Goal: Transaction & Acquisition: Purchase product/service

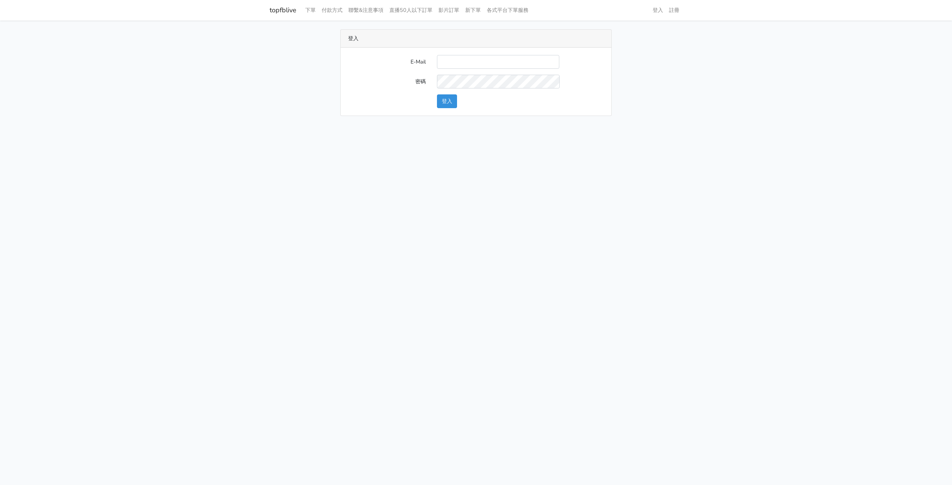
type input "[EMAIL_ADDRESS][DOMAIN_NAME]"
click at [449, 101] on button "登入" at bounding box center [447, 101] width 20 height 14
click at [447, 99] on button "登入" at bounding box center [447, 101] width 20 height 14
click at [283, 11] on link "topfblive" at bounding box center [283, 10] width 27 height 14
type input "[EMAIL_ADDRESS][DOMAIN_NAME]"
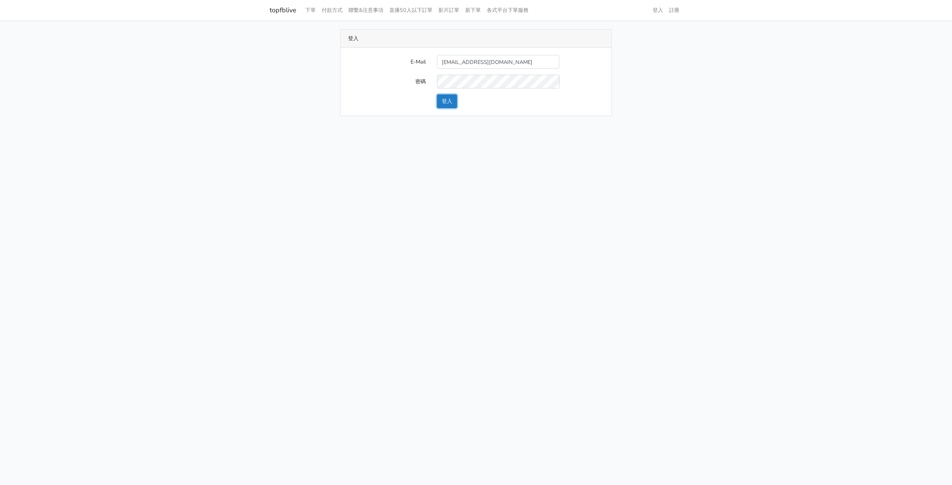
click at [450, 100] on button "登入" at bounding box center [447, 101] width 20 height 14
click at [509, 10] on link "各式平台下單服務" at bounding box center [508, 10] width 48 height 14
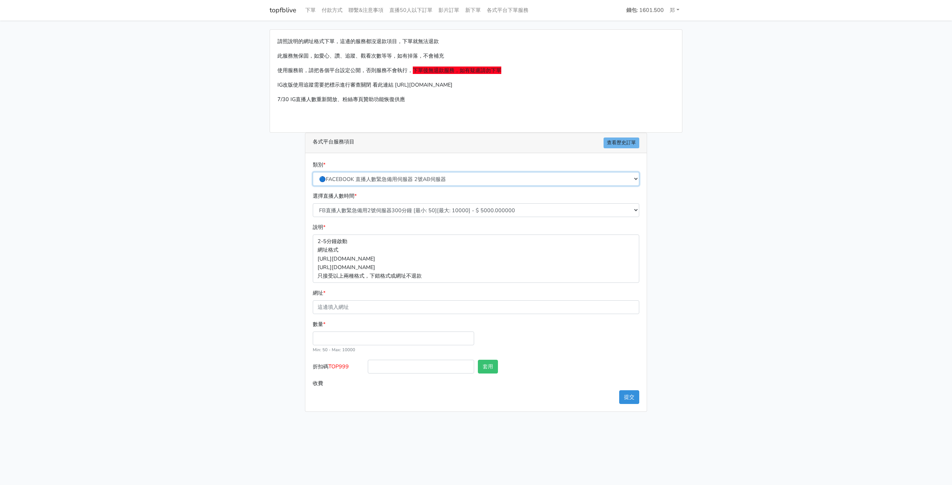
click at [447, 180] on select "🔵FACEBOOK 直播人數緊急備用伺服器 2號AB伺服器 🔵FACEBOOK 網軍專用貼文留言 安全保密 🔵9/30 FACEBOOK 直播人數緩慢進場緩慢…" at bounding box center [476, 179] width 326 height 14
click at [313, 172] on select "🔵FACEBOOK 直播人數緊急備用伺服器 2號AB伺服器 🔵FACEBOOK 網軍專用貼文留言 安全保密 🔵9/30 FACEBOOK 直播人數緩慢進場緩慢…" at bounding box center [476, 179] width 326 height 14
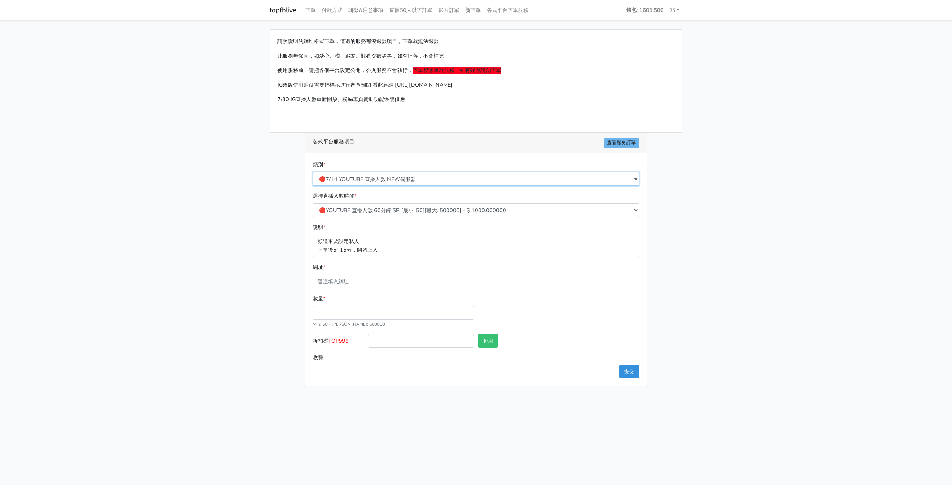
click at [494, 177] on select "🔵FACEBOOK 直播人數緊急備用伺服器 2號AB伺服器 🔵FACEBOOK 網軍專用貼文留言 安全保密 🔵9/30 FACEBOOK 直播人數緩慢進場緩慢…" at bounding box center [476, 179] width 326 height 14
click at [313, 172] on select "🔵FACEBOOK 直播人數緊急備用伺服器 2號AB伺服器 🔵FACEBOOK 網軍專用貼文留言 安全保密 🔵9/30 FACEBOOK 直播人數緩慢進場緩慢…" at bounding box center [476, 179] width 326 height 14
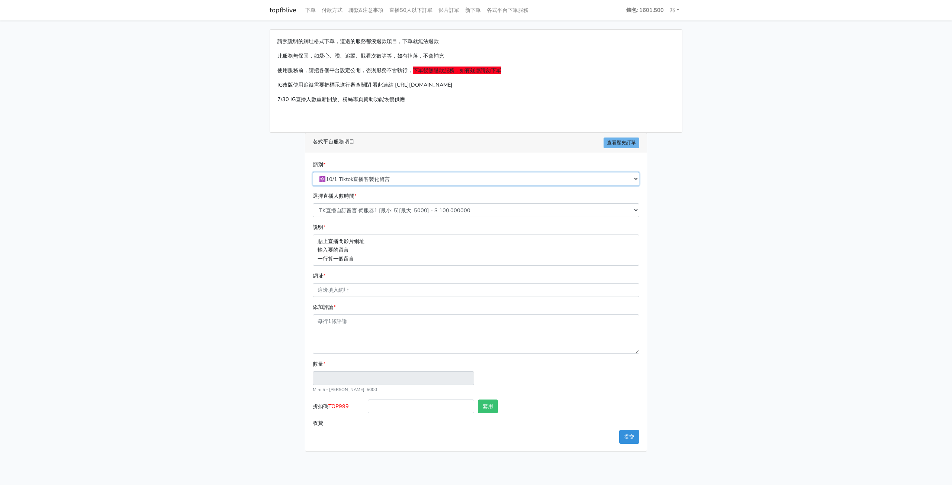
click at [431, 177] on select "🔵FACEBOOK 直播人數緊急備用伺服器 2號AB伺服器 🔵FACEBOOK 網軍專用貼文留言 安全保密 🔵9/30 FACEBOOK 直播人數緩慢進場緩慢…" at bounding box center [476, 179] width 326 height 14
select select "3/26熱門平台服務台灣粉絲IG YT FB TIKTOK"
click at [313, 172] on select "🔵FACEBOOK 直播人數緊急備用伺服器 2號AB伺服器 🔵FACEBOOK 網軍專用貼文留言 安全保密 🔵9/30 FACEBOOK 直播人數緩慢進場緩慢…" at bounding box center [476, 179] width 326 height 14
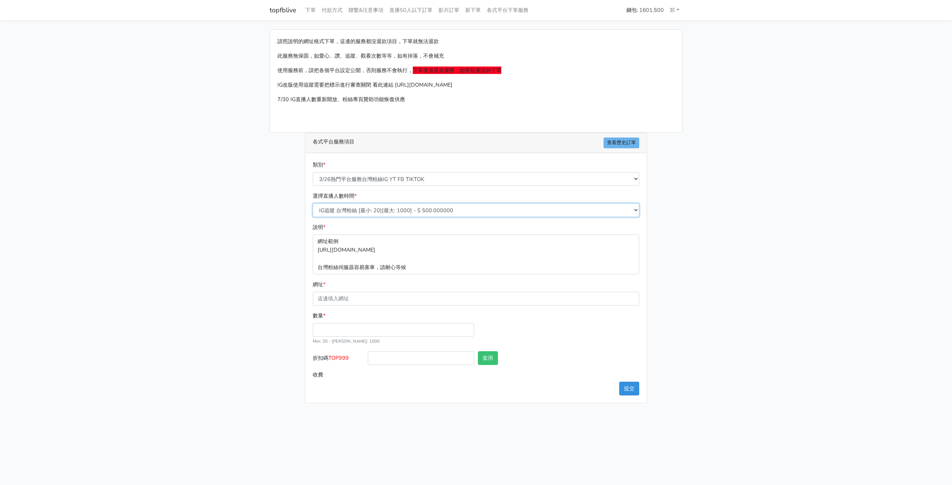
click at [427, 209] on select "IG追蹤 台灣粉絲 [最小: 20][最大: 1000] - $ 500.000000 IG愛心 台灣粉絲 [最小: 20][最大: 1000] - $ 35…" at bounding box center [476, 210] width 326 height 14
click at [428, 247] on p "網址範例 https://www.instagram.com/twfop/ 台灣粉絲伺服器容易塞車，請耐心等候" at bounding box center [476, 254] width 326 height 39
click at [433, 252] on p "網址範例 https://www.instagram.com/twfop/ 台灣粉絲伺服器容易塞車，請耐心等候" at bounding box center [476, 254] width 326 height 39
click at [370, 303] on input "網址 *" at bounding box center [476, 299] width 326 height 14
